Goal: Task Accomplishment & Management: Manage account settings

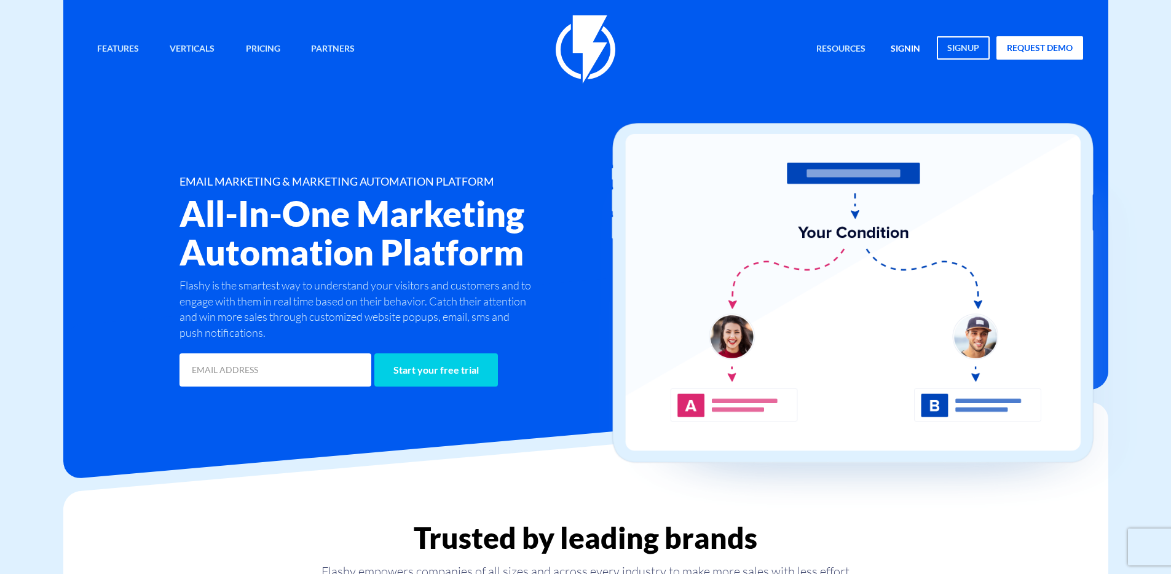
click at [893, 61] on link "signin" at bounding box center [905, 49] width 48 height 26
click at [916, 42] on link "signin" at bounding box center [905, 49] width 48 height 26
click at [916, 43] on link "signin" at bounding box center [905, 49] width 48 height 26
